Goal: Information Seeking & Learning: Understand process/instructions

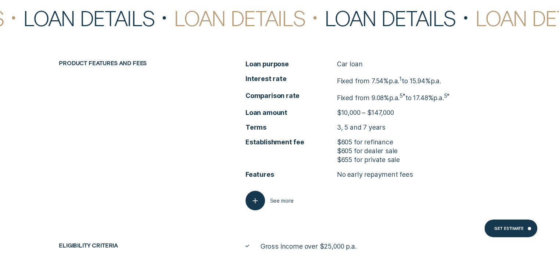
scroll to position [2654, 0]
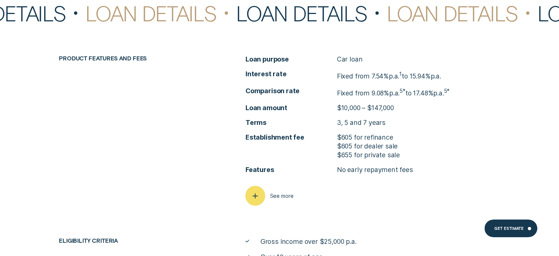
click at [257, 193] on icon "button" at bounding box center [255, 195] width 10 height 11
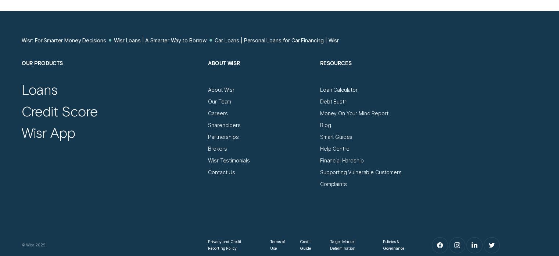
scroll to position [4962, 0]
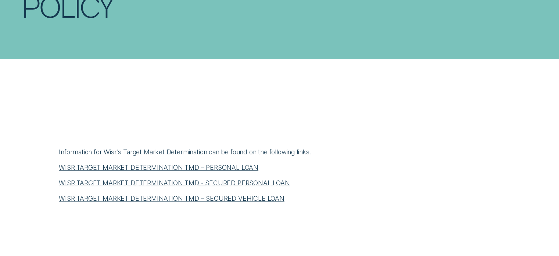
scroll to position [257, 0]
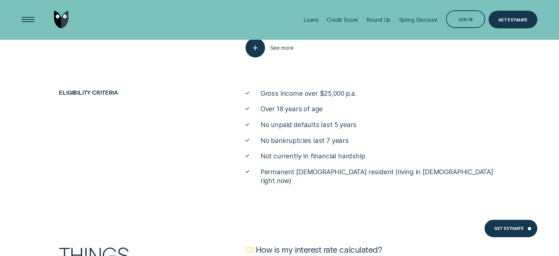
scroll to position [2912, 0]
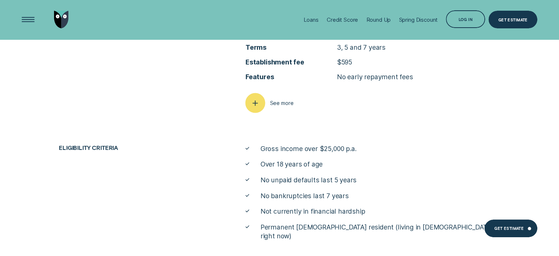
click at [250, 103] on icon "button" at bounding box center [255, 102] width 10 height 11
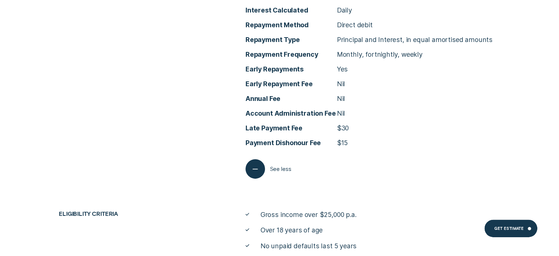
scroll to position [3022, 0]
